Goal: Use online tool/utility: Utilize a website feature to perform a specific function

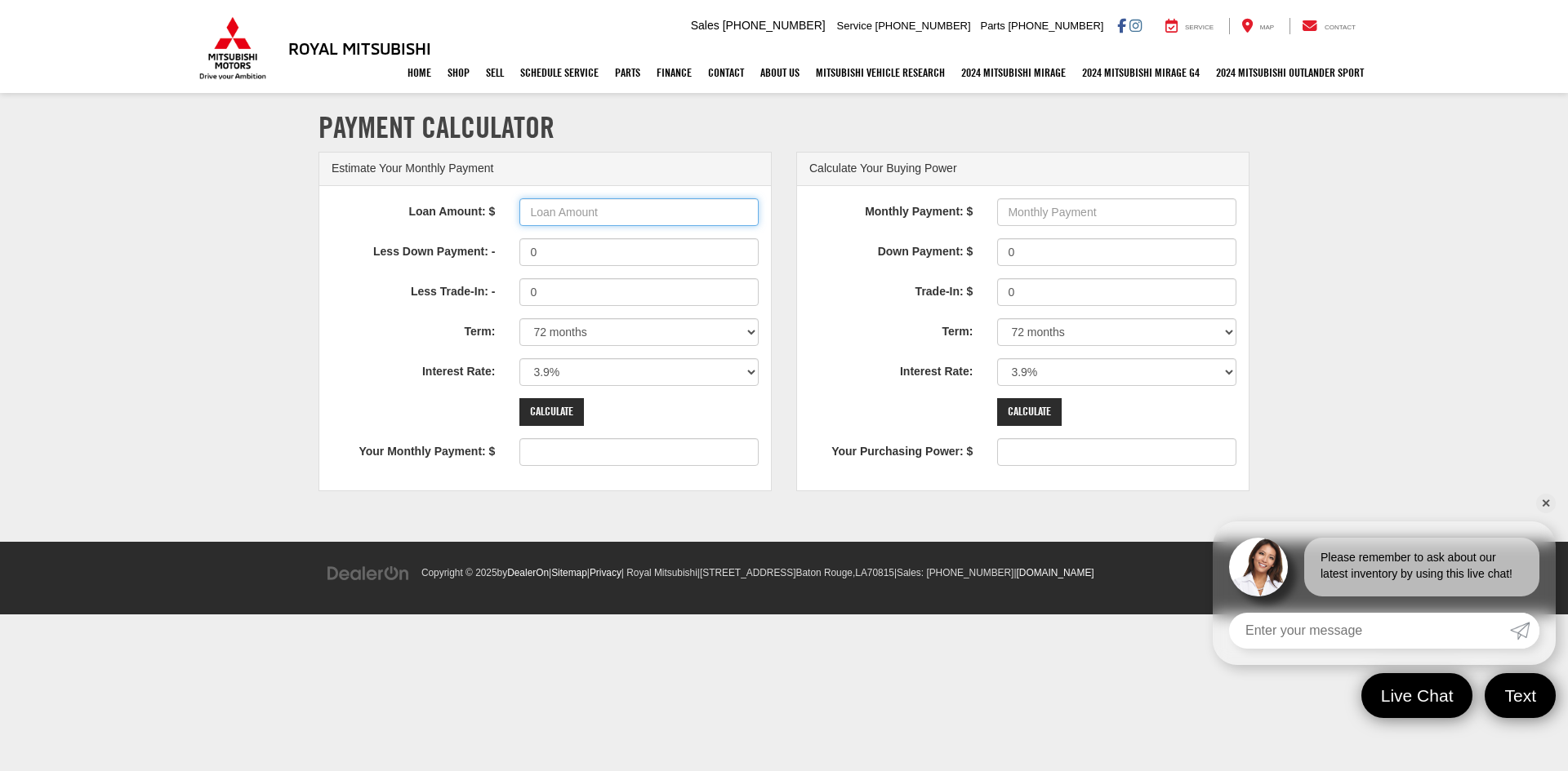
click at [601, 211] on input "Loan Amount: $" at bounding box center [639, 212] width 239 height 28
type input "25000"
type input "390"
click at [599, 376] on select "0% 0.9% 1.9% 2.9% 3.9% 4.9% 5.9% 6.9% 7.9% 8.9% 9.9% 10.9% 11.9% 12.9% 13.9% 14…" at bounding box center [639, 372] width 239 height 28
select select "7.9"
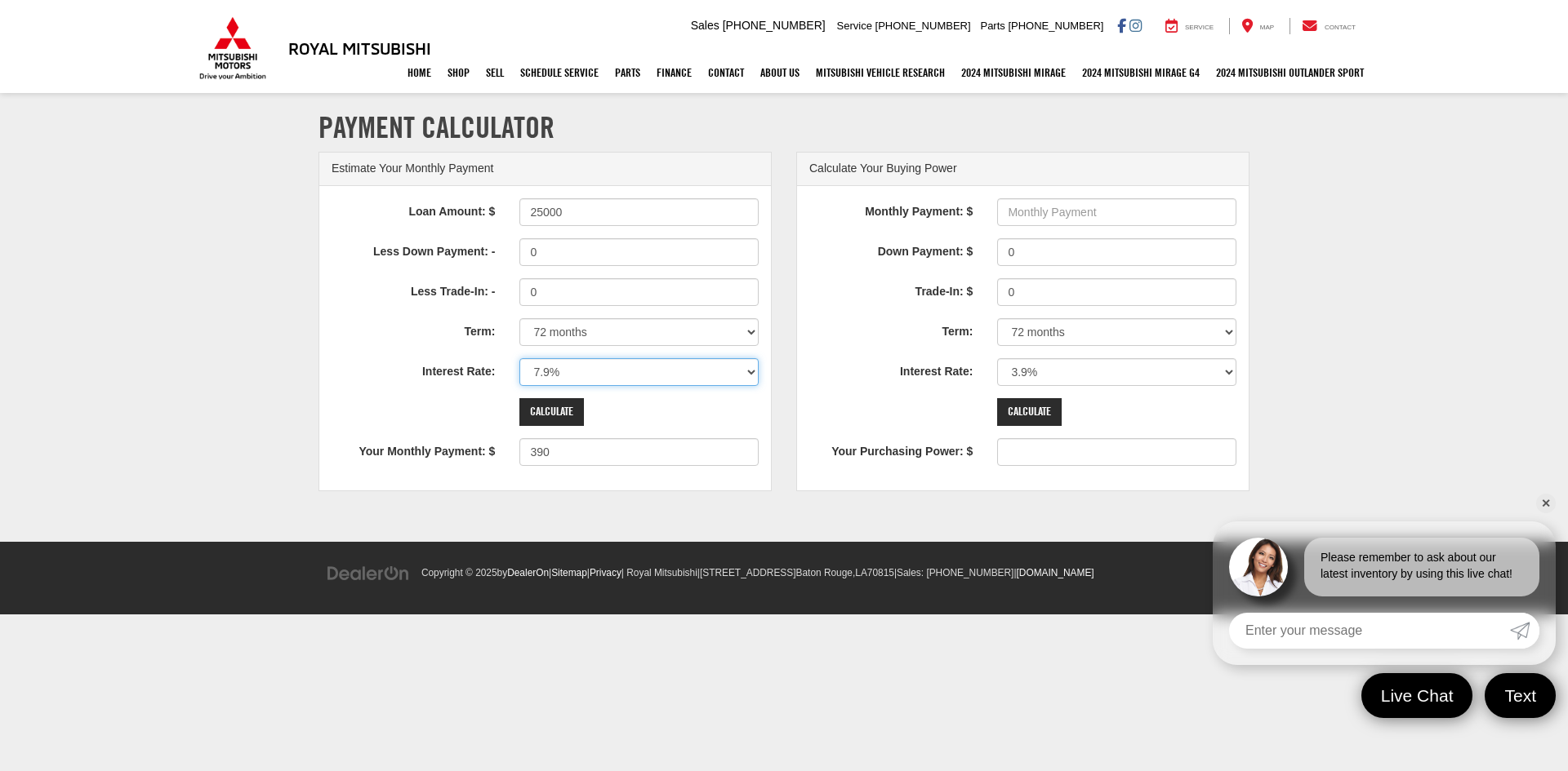
click at [519, 358] on select "0% 0.9% 1.9% 2.9% 3.9% 4.9% 5.9% 6.9% 7.9% 8.9% 9.9% 10.9% 11.9% 12.9% 13.9% 14…" at bounding box center [639, 372] width 239 height 28
type input "437"
click at [551, 401] on input "Calculate" at bounding box center [551, 412] width 65 height 28
click at [598, 214] on input "Loan Amount: $" at bounding box center [639, 212] width 239 height 28
type input "40000"
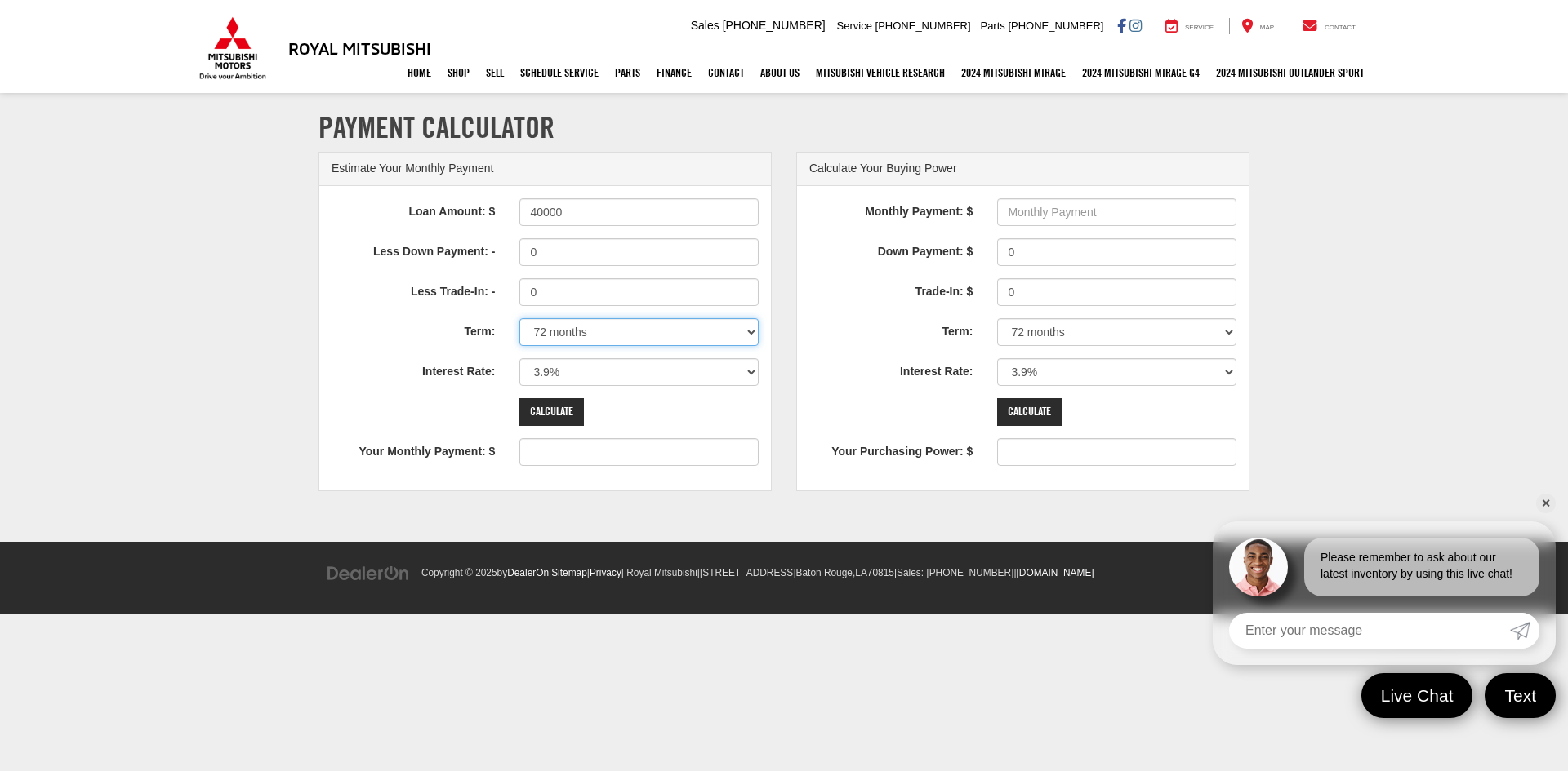
type input "624"
click at [696, 331] on select "12 months 24 months 36 months 48 months 60 months 66 months 72 months 84 months" at bounding box center [639, 332] width 239 height 28
select select "84"
click at [519, 318] on select "12 months 24 months 36 months 48 months 60 months 66 months 72 months 84 months" at bounding box center [639, 332] width 239 height 28
type input "545"
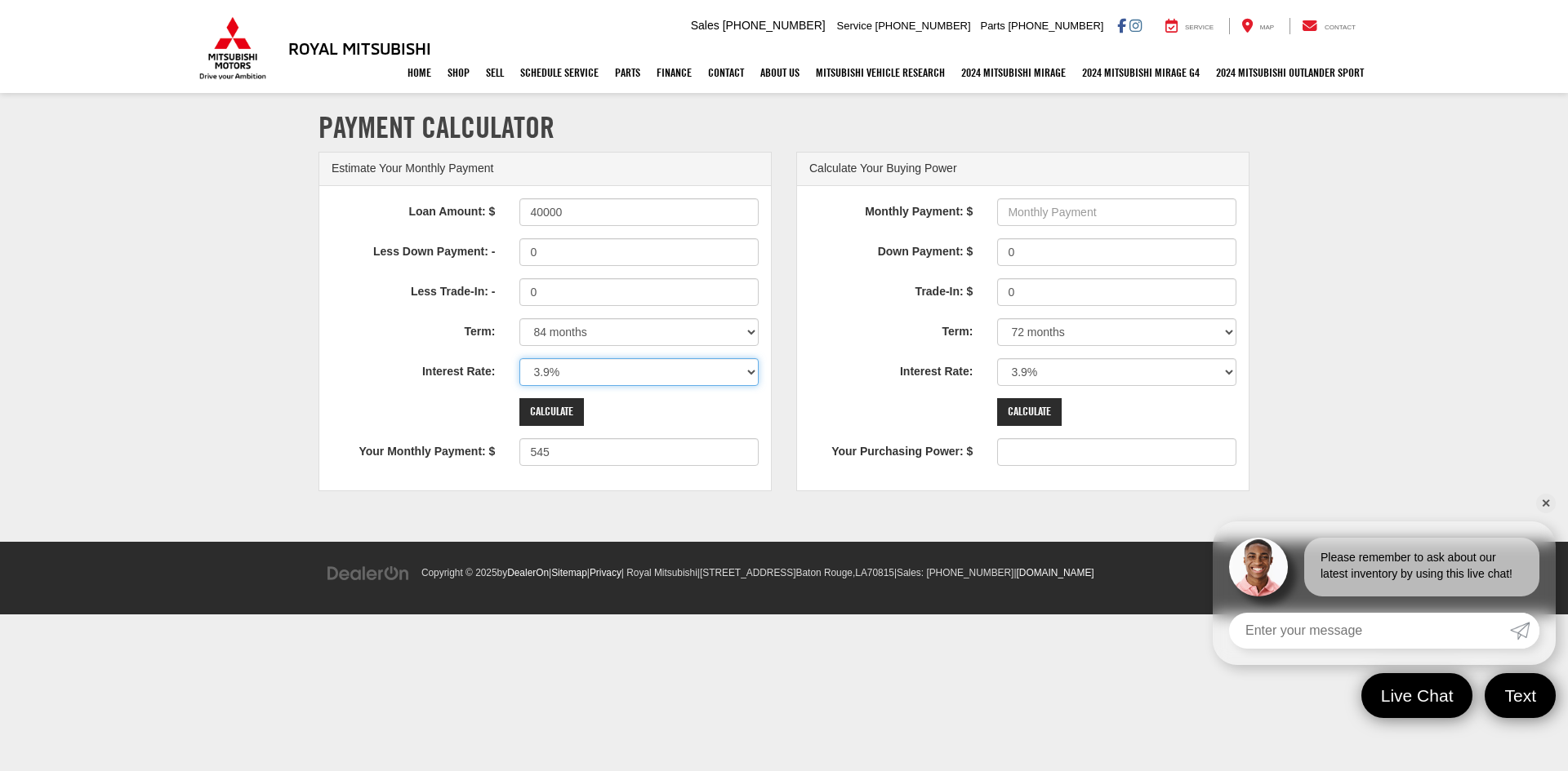
click at [717, 372] on select "0% 0.9% 1.9% 2.9% 3.9% 4.9% 5.9% 6.9% 7.9% 8.9% 9.9% 10.9% 11.9% 12.9% 13.9% 14…" at bounding box center [639, 372] width 239 height 28
select select "2.9"
click at [519, 358] on select "0% 0.9% 1.9% 2.9% 3.9% 4.9% 5.9% 6.9% 7.9% 8.9% 9.9% 10.9% 11.9% 12.9% 13.9% 14…" at bounding box center [639, 372] width 239 height 28
type input "527"
click at [624, 212] on input "40000" at bounding box center [639, 212] width 239 height 28
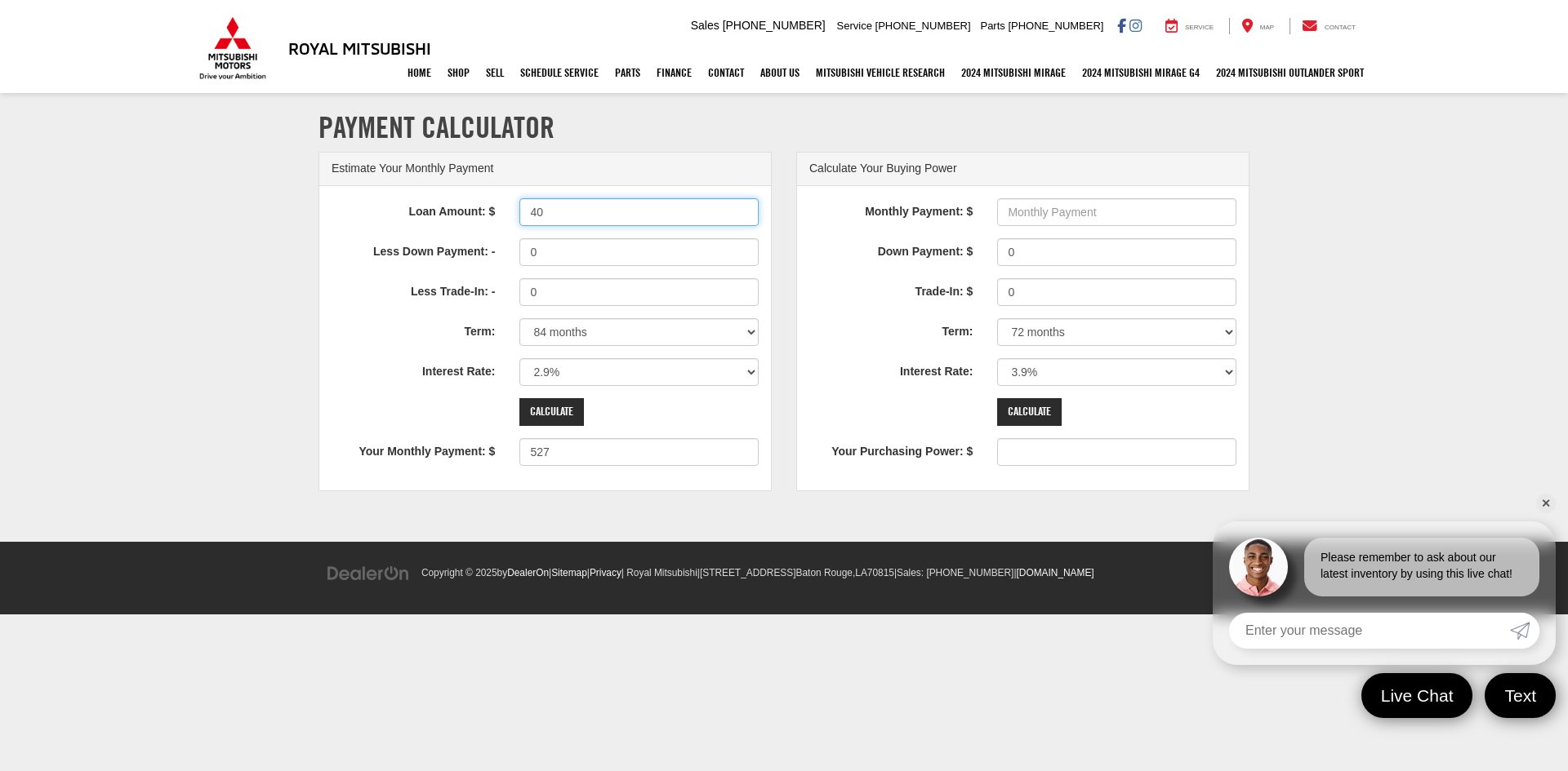
type input "4"
type input "43000"
type input "566"
click at [564, 404] on input "Calculate" at bounding box center [551, 412] width 65 height 28
click at [585, 211] on input "43000" at bounding box center [639, 212] width 239 height 28
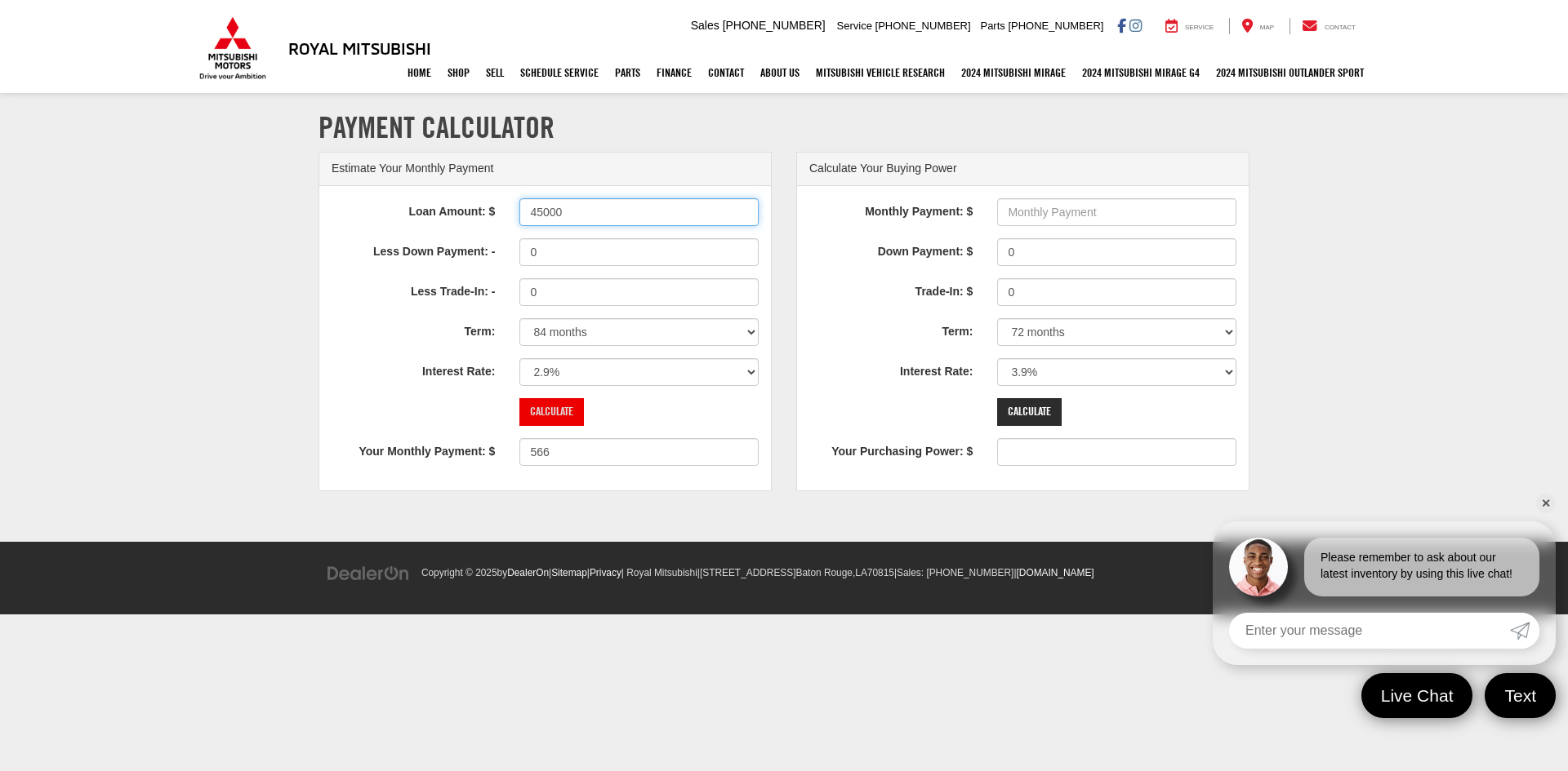
type input "45000"
type input "593"
click at [559, 411] on input "Calculate" at bounding box center [551, 412] width 65 height 28
click at [596, 370] on select "0% 0.9% 1.9% 2.9% 3.9% 4.9% 5.9% 6.9% 7.9% 8.9% 9.9% 10.9% 11.9% 12.9% 13.9% 14…" at bounding box center [639, 372] width 239 height 28
select select "5.9"
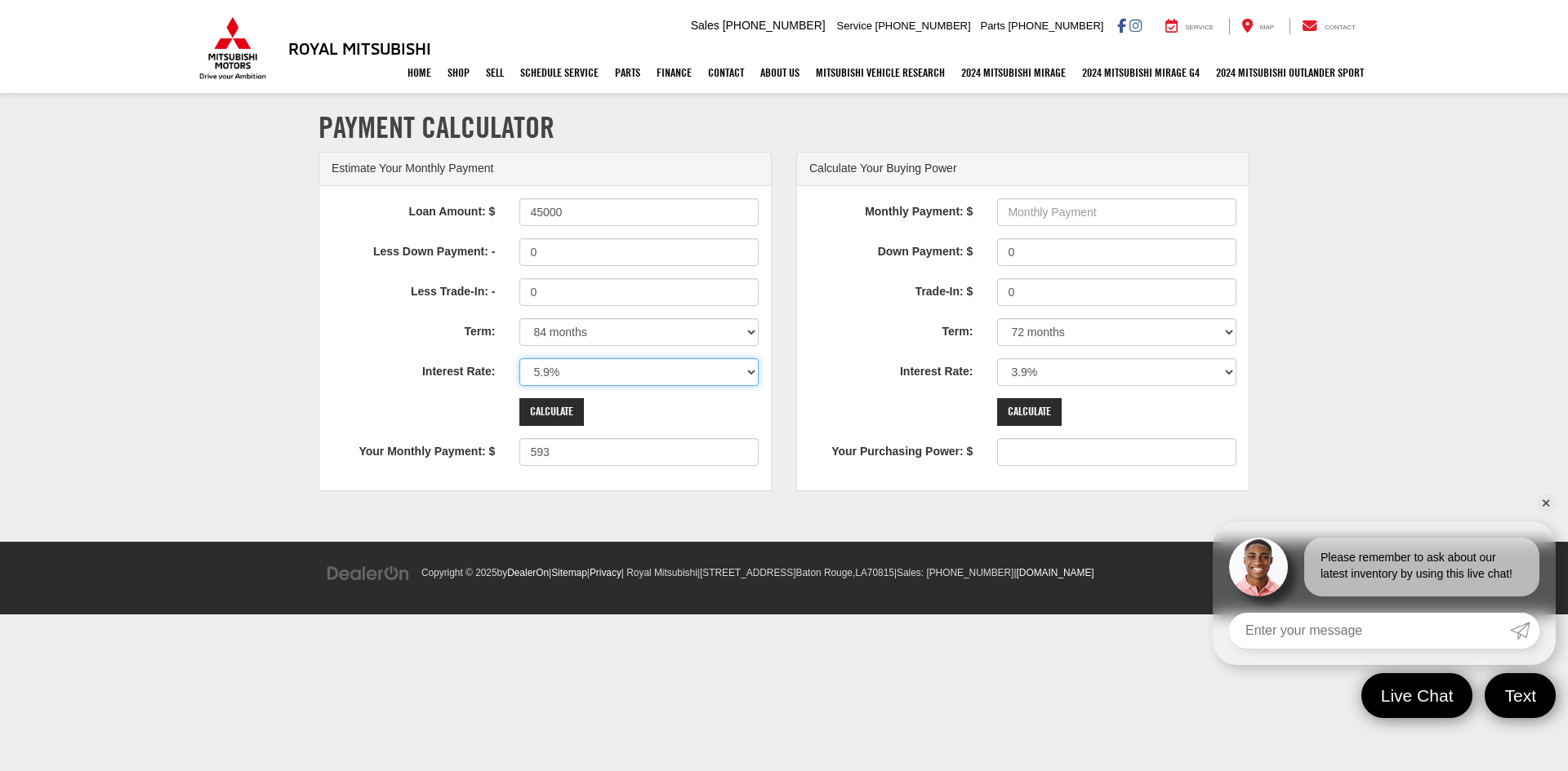
click at [519, 358] on select "0% 0.9% 1.9% 2.9% 3.9% 4.9% 5.9% 6.9% 7.9% 8.9% 9.9% 10.9% 11.9% 12.9% 13.9% 14…" at bounding box center [639, 372] width 239 height 28
type input "655"
click at [564, 410] on input "Calculate" at bounding box center [551, 412] width 65 height 28
click at [543, 209] on input "45000" at bounding box center [639, 212] width 239 height 28
type input "43000"
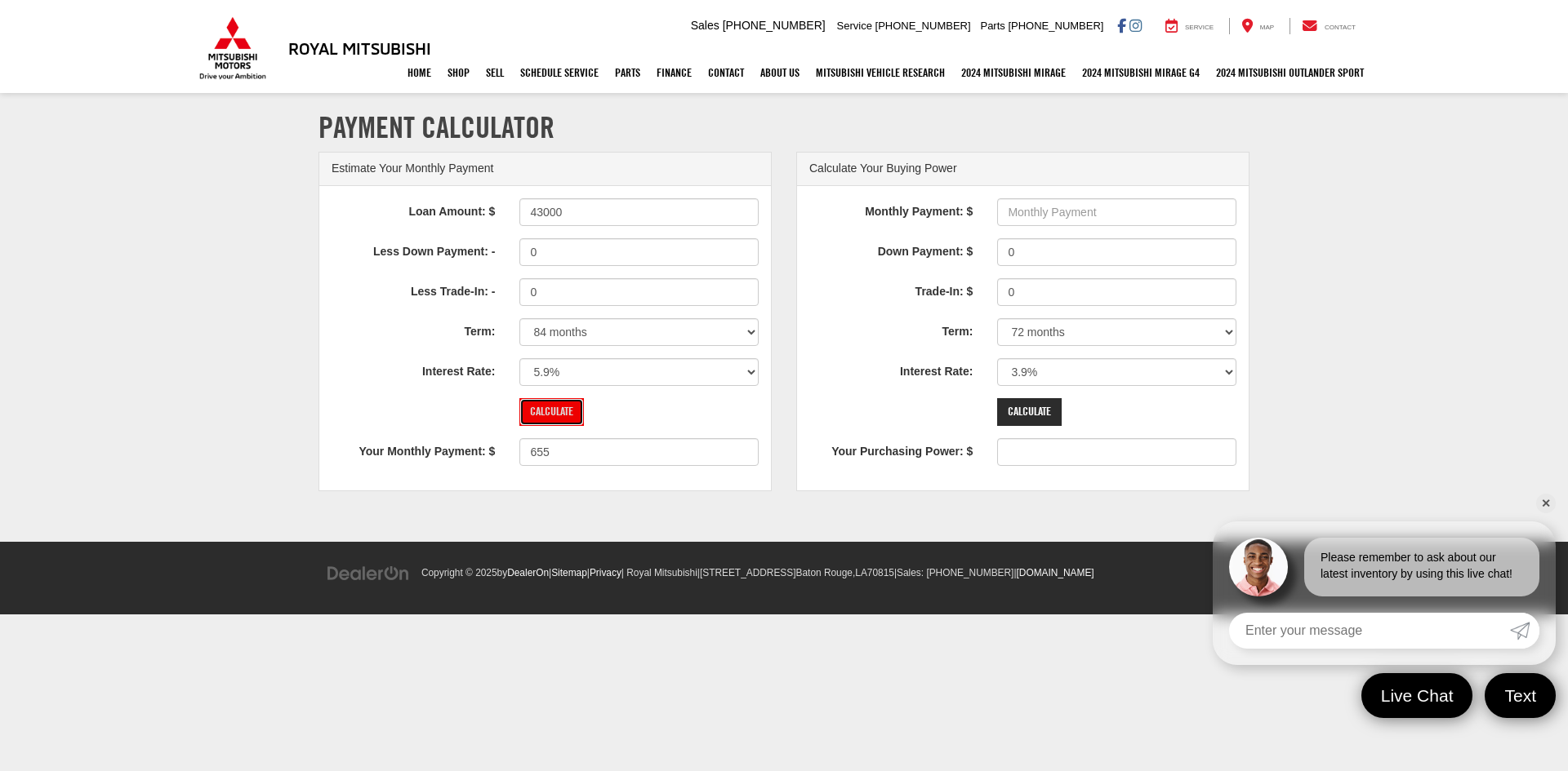
type input "626"
click at [543, 407] on input "Calculate" at bounding box center [551, 412] width 65 height 28
click at [542, 214] on input "43000" at bounding box center [639, 212] width 239 height 28
type input "41000"
type input "597"
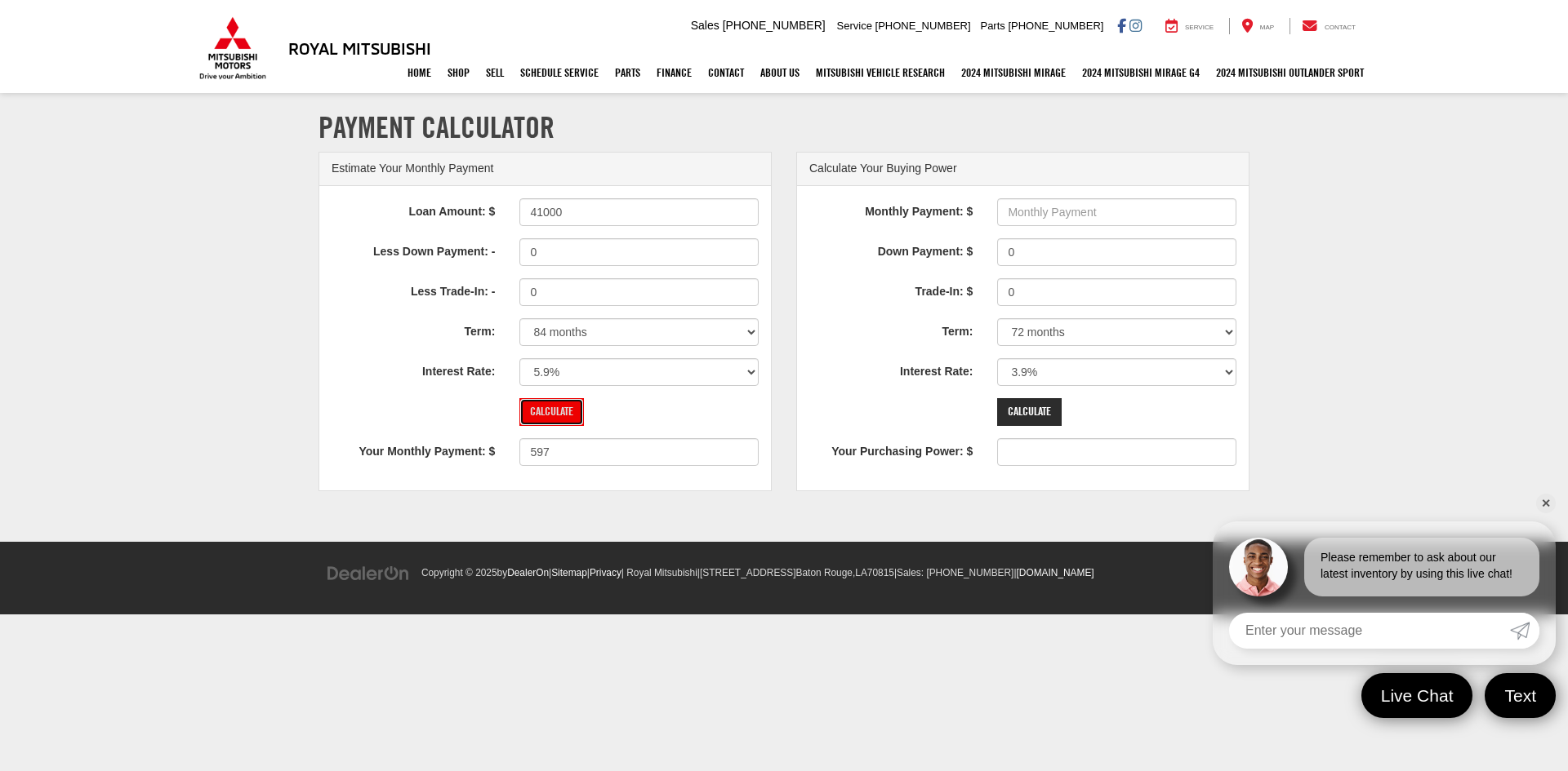
click at [560, 416] on input "Calculate" at bounding box center [551, 412] width 65 height 28
click at [1055, 212] on input "Monthly Payment: $" at bounding box center [1117, 212] width 239 height 28
type input "550"
type input "35258"
click at [1142, 368] on select "0% 0.9% 1.9% 2.9% 3.9% 4.9% 5.9% 6.9% 7.9% 8.9% 9.9% 10.9% 11.9% 12.9% 13.9% 14…" at bounding box center [1117, 372] width 239 height 28
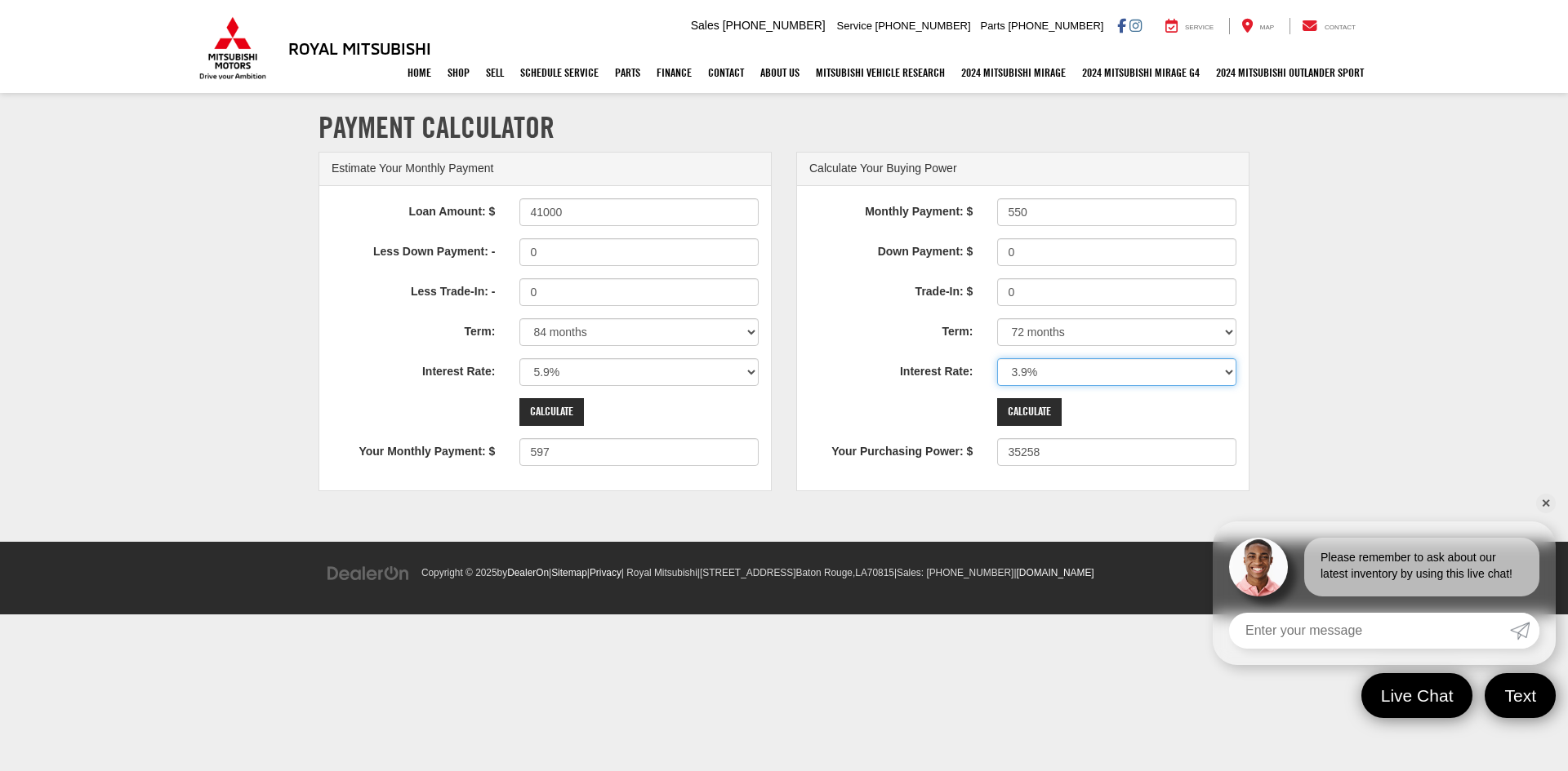
select select "5.9"
click at [997, 358] on select "0% 0.9% 1.9% 2.9% 3.9% 4.9% 5.9% 6.9% 7.9% 8.9% 9.9% 10.9% 11.9% 12.9% 13.9% 14…" at bounding box center [1117, 372] width 239 height 28
type input "33282"
click at [1035, 411] on input "Calculate" at bounding box center [1029, 412] width 65 height 28
click at [1066, 374] on select "0% 0.9% 1.9% 2.9% 3.9% 4.9% 5.9% 6.9% 7.9% 8.9% 9.9% 10.9% 11.9% 12.9% 13.9% 14…" at bounding box center [1117, 372] width 239 height 28
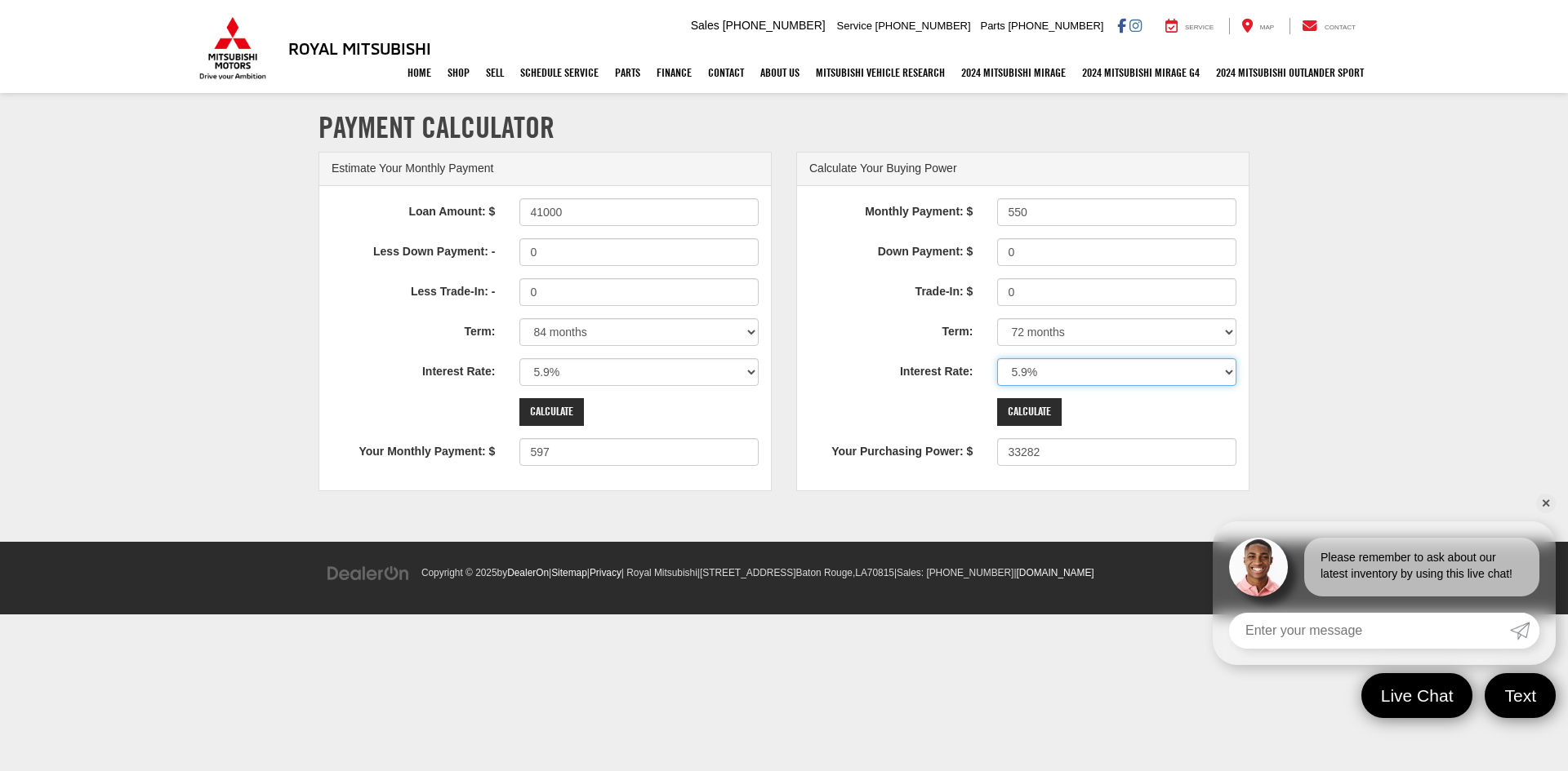
select select "2.9"
click at [997, 358] on select "0% 0.9% 1.9% 2.9% 3.9% 4.9% 5.9% 6.9% 7.9% 8.9% 9.9% 10.9% 11.9% 12.9% 13.9% 14…" at bounding box center [1117, 372] width 239 height 28
type input "36307"
click at [1050, 213] on input "550" at bounding box center [1117, 212] width 239 height 28
type input "590"
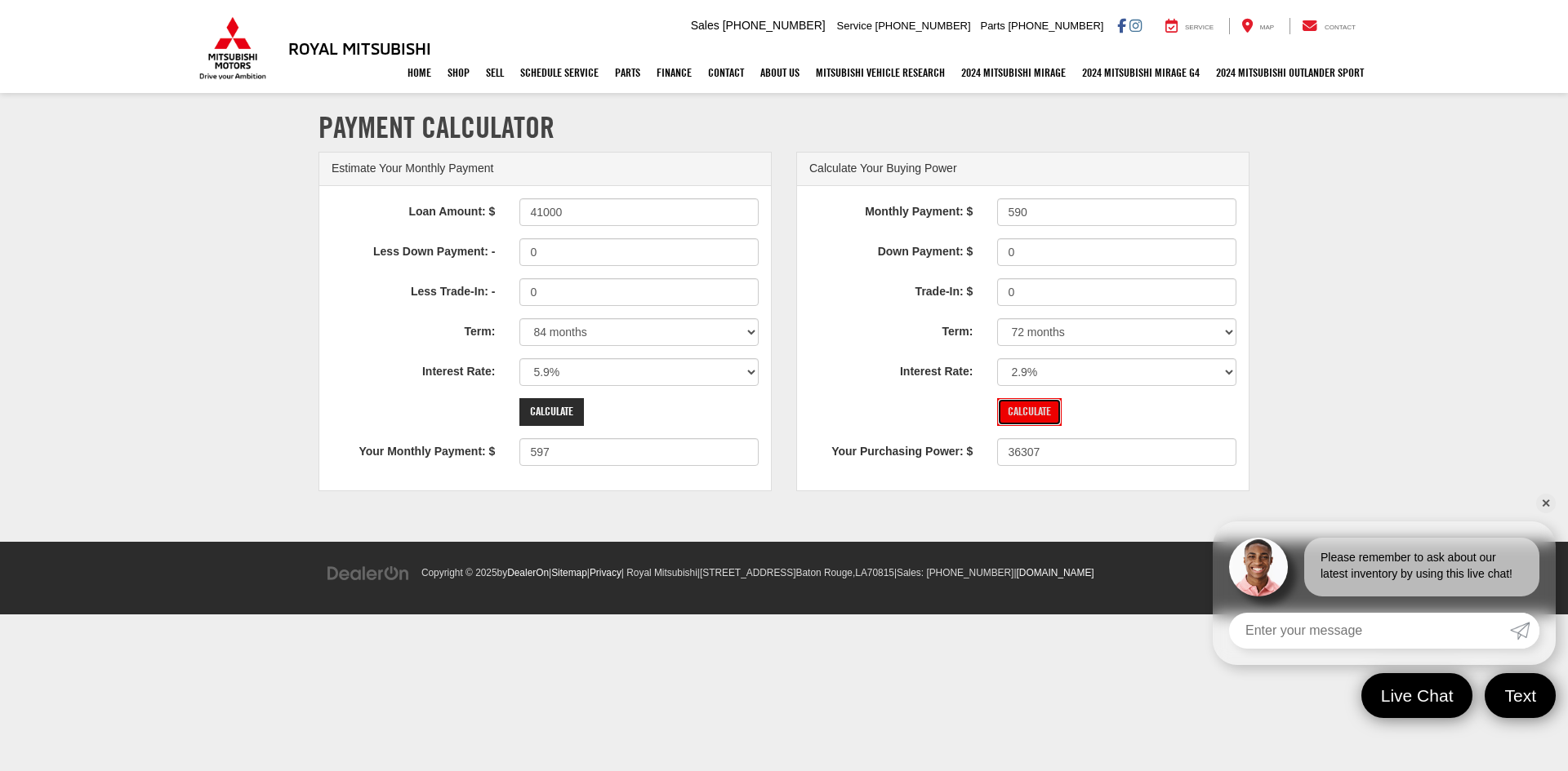
type input "38947"
click at [1050, 411] on input "Calculate" at bounding box center [1029, 412] width 65 height 28
